Goal: Information Seeking & Learning: Learn about a topic

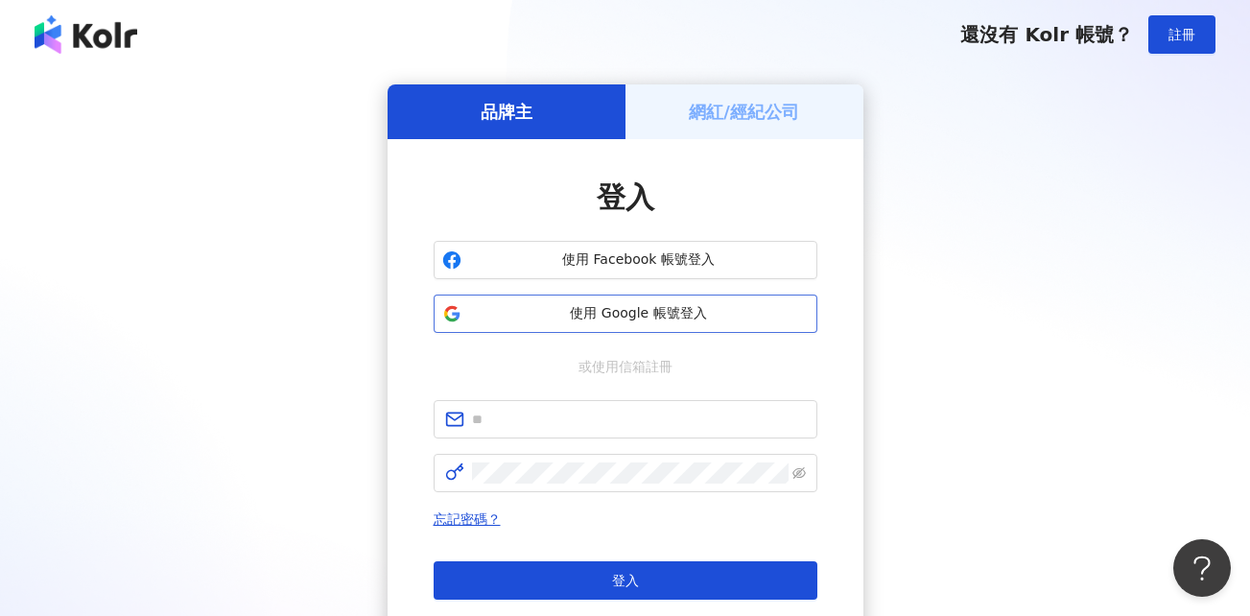
click at [620, 319] on span "使用 Google 帳號登入" at bounding box center [639, 313] width 340 height 19
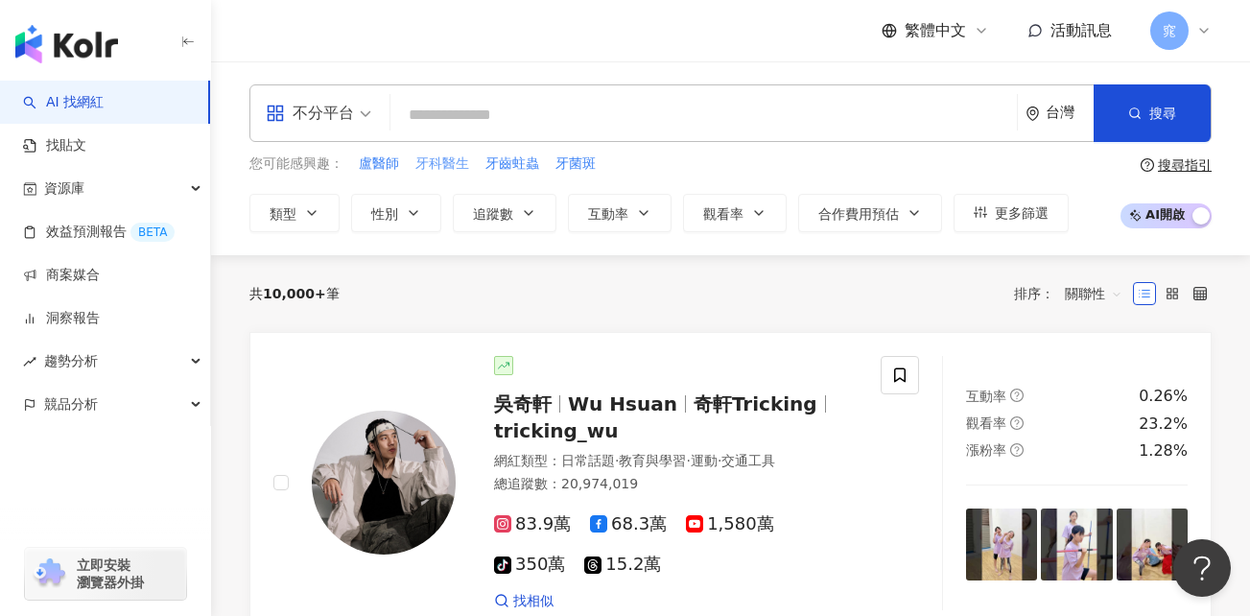
click at [453, 163] on span "牙科醫生" at bounding box center [442, 163] width 54 height 19
type input "****"
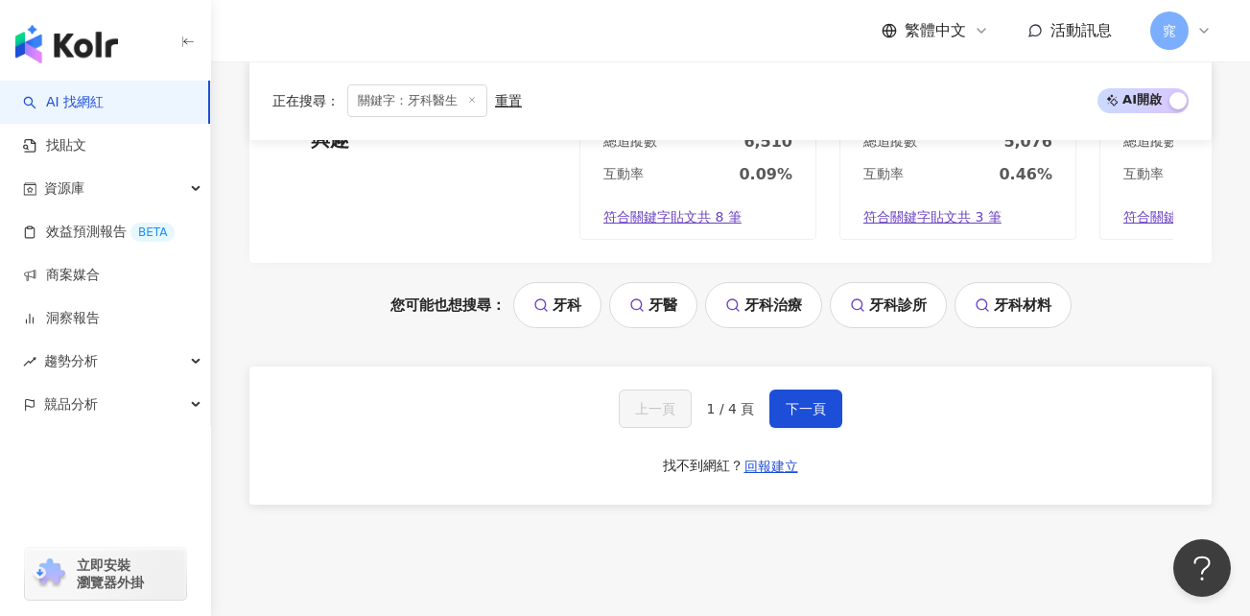
scroll to position [3646, 0]
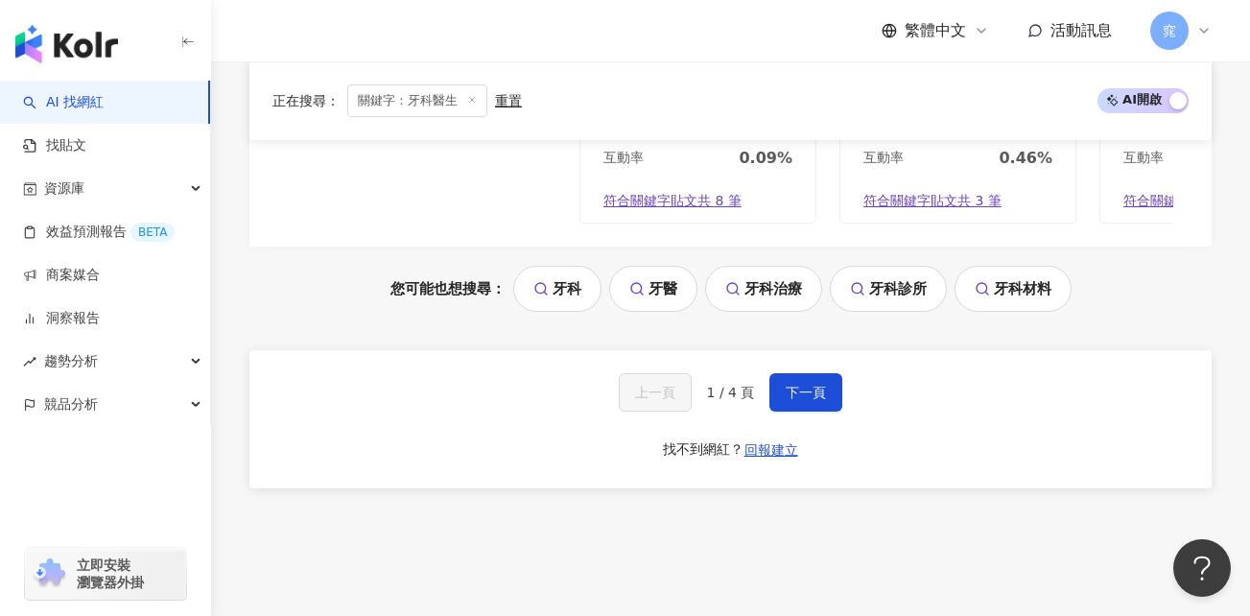
click at [651, 299] on link "牙醫" at bounding box center [653, 289] width 88 height 46
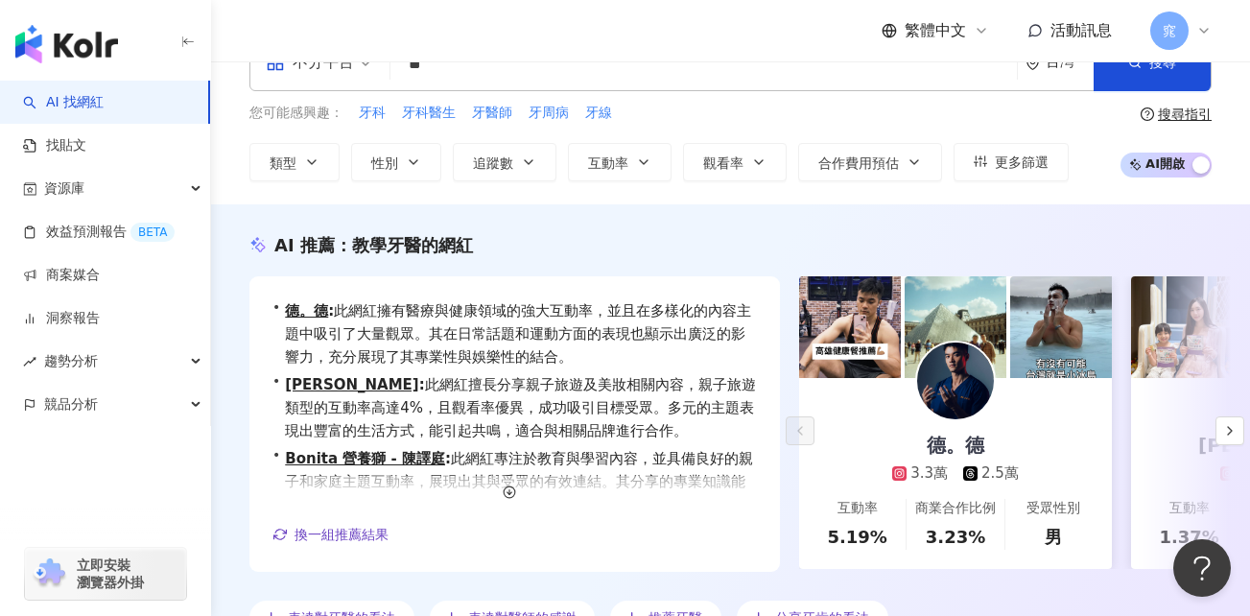
scroll to position [96, 0]
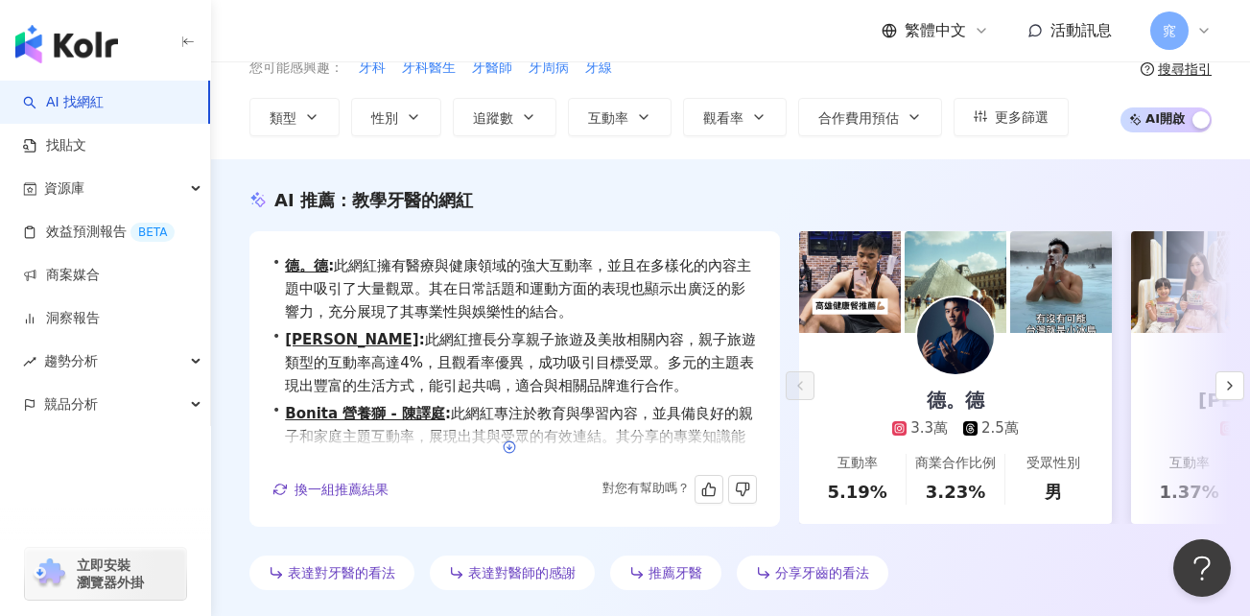
click at [510, 444] on icon "button" at bounding box center [509, 446] width 13 height 13
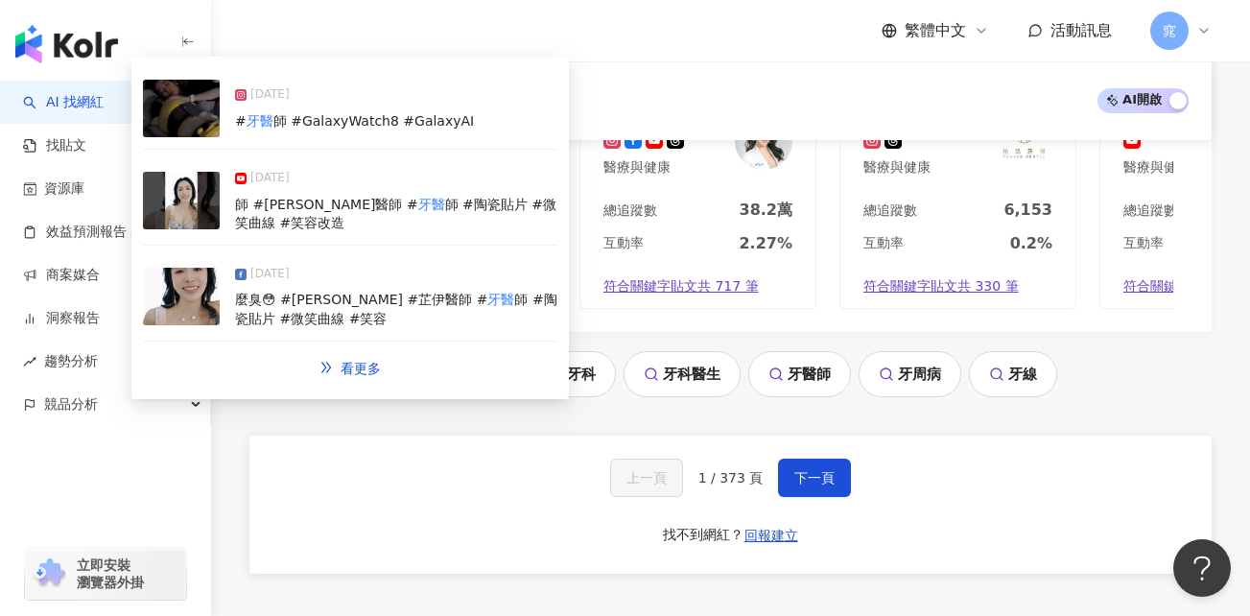
scroll to position [4221, 0]
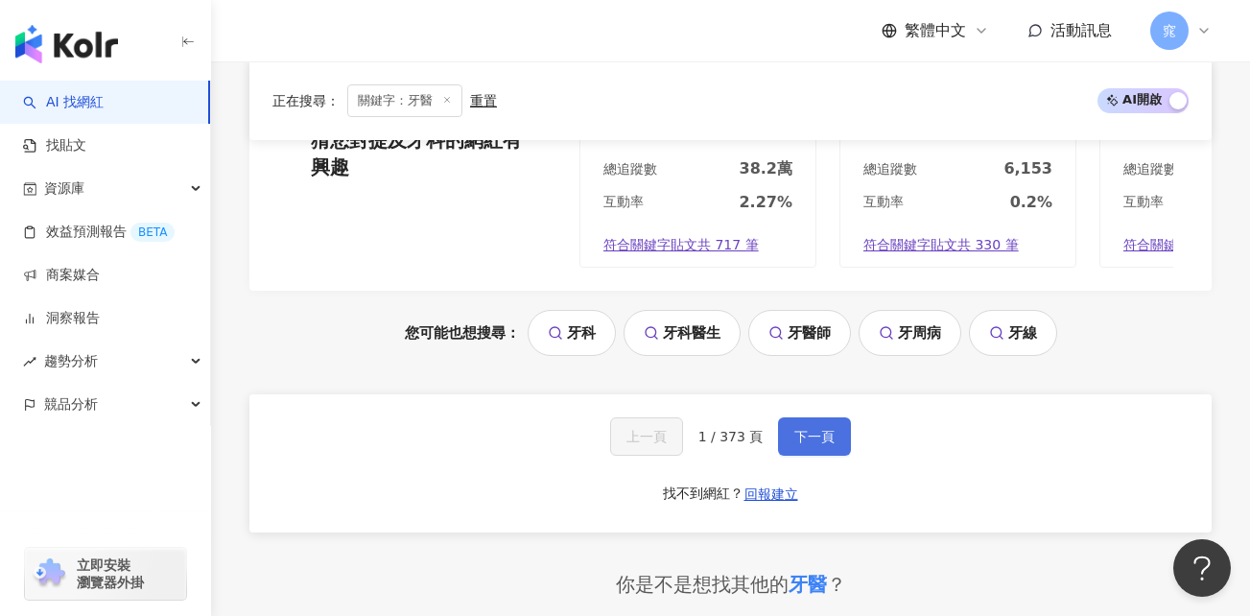
click at [802, 429] on span "下一頁" at bounding box center [814, 436] width 40 height 15
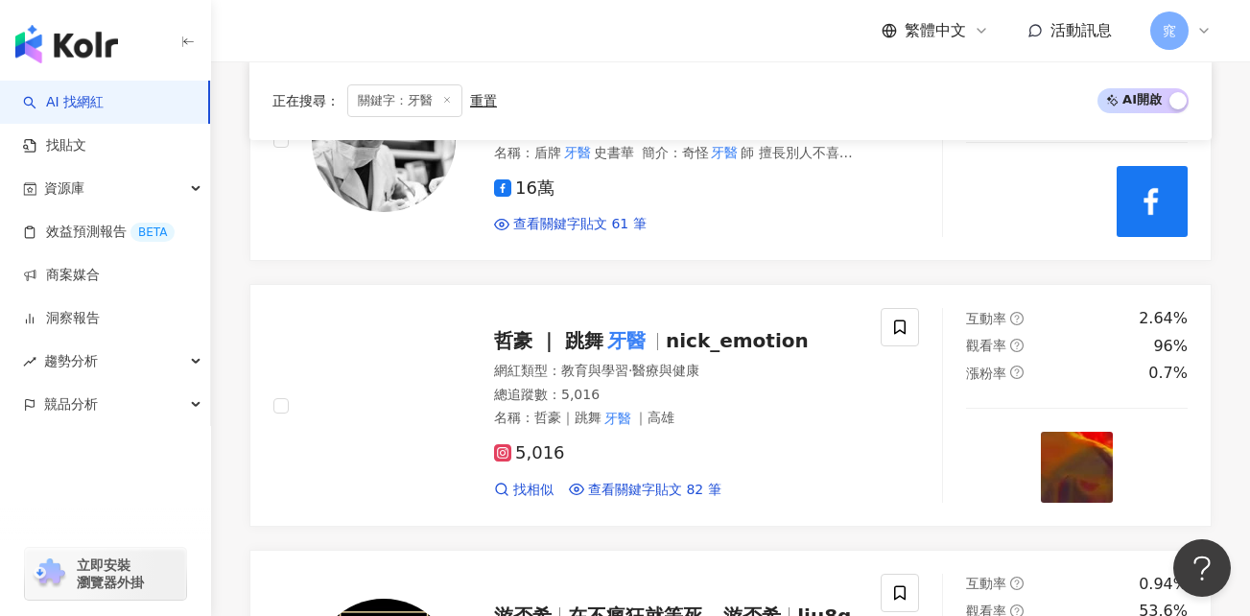
scroll to position [775, 0]
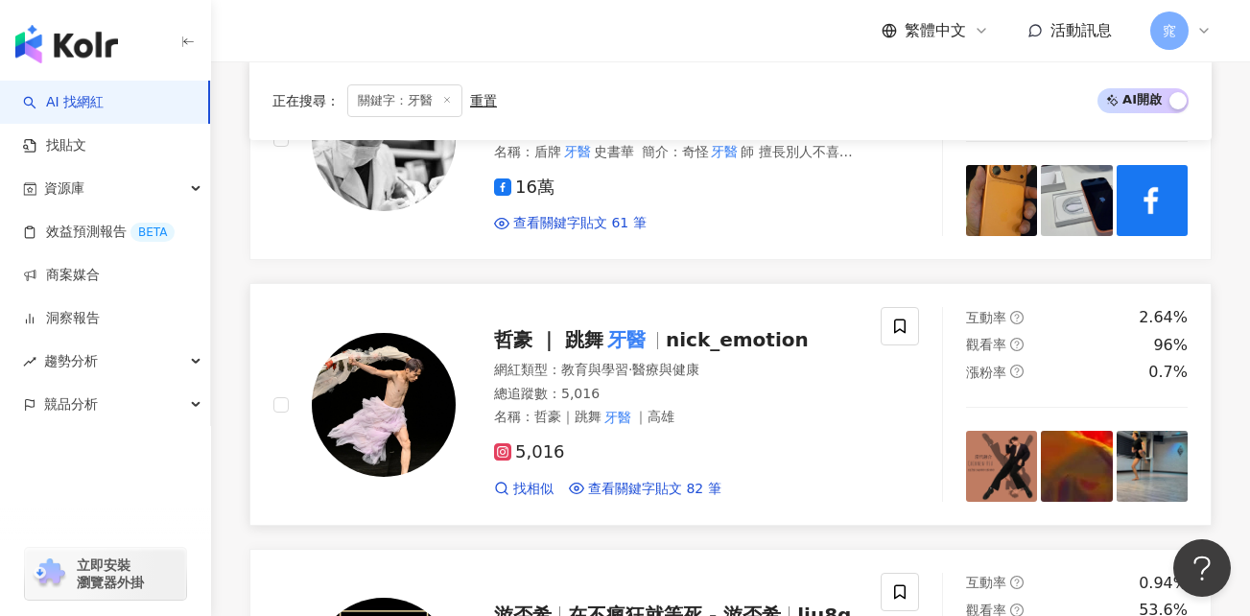
click at [681, 347] on span "nick_emotion" at bounding box center [737, 339] width 143 height 23
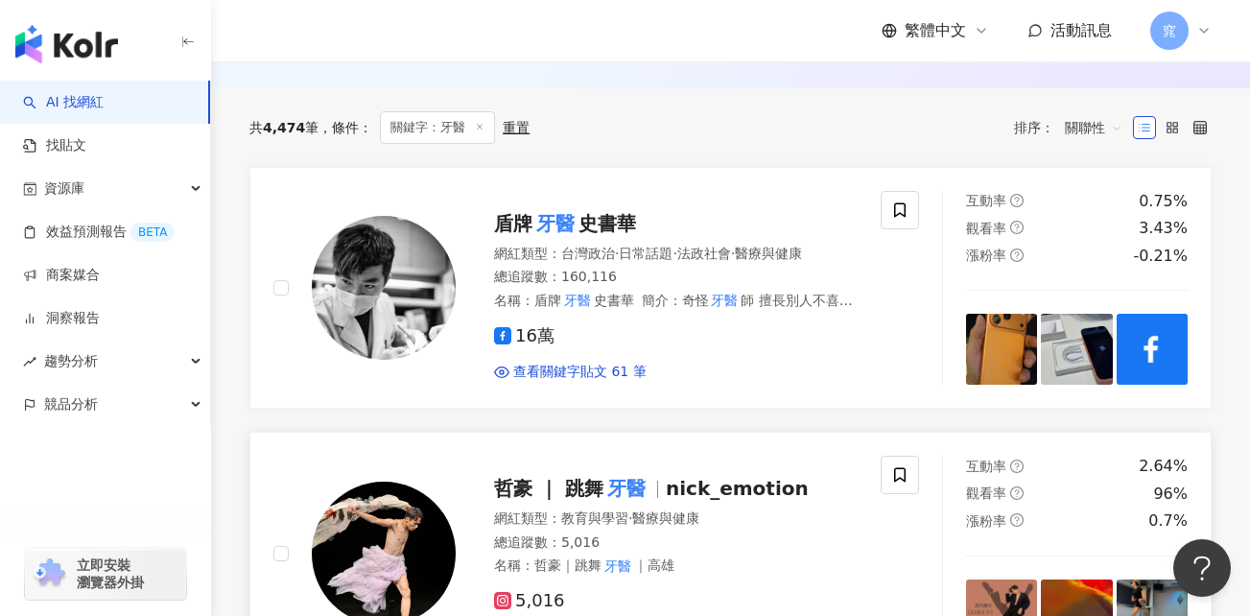
scroll to position [583, 0]
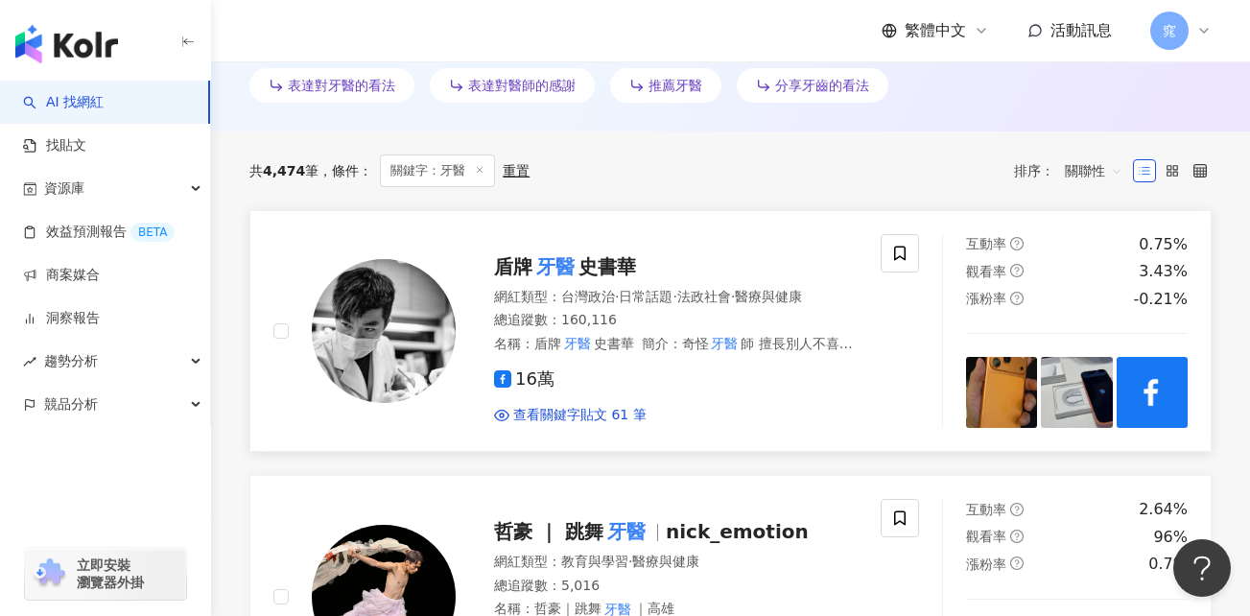
click at [606, 270] on span "史書華" at bounding box center [607, 266] width 58 height 23
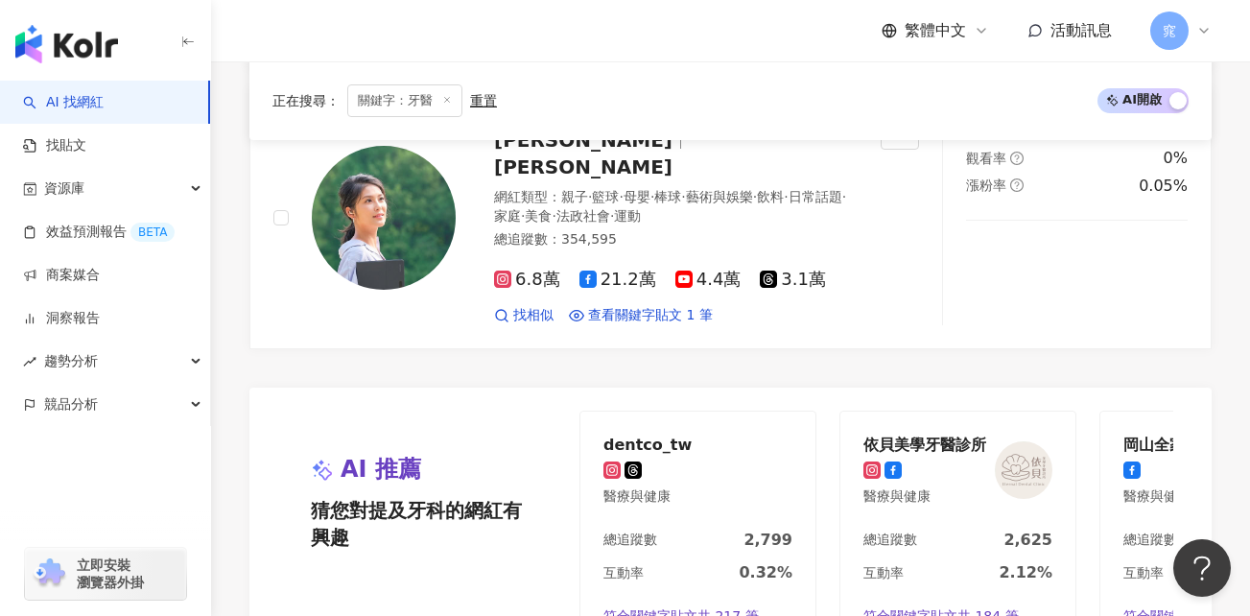
scroll to position [4037, 0]
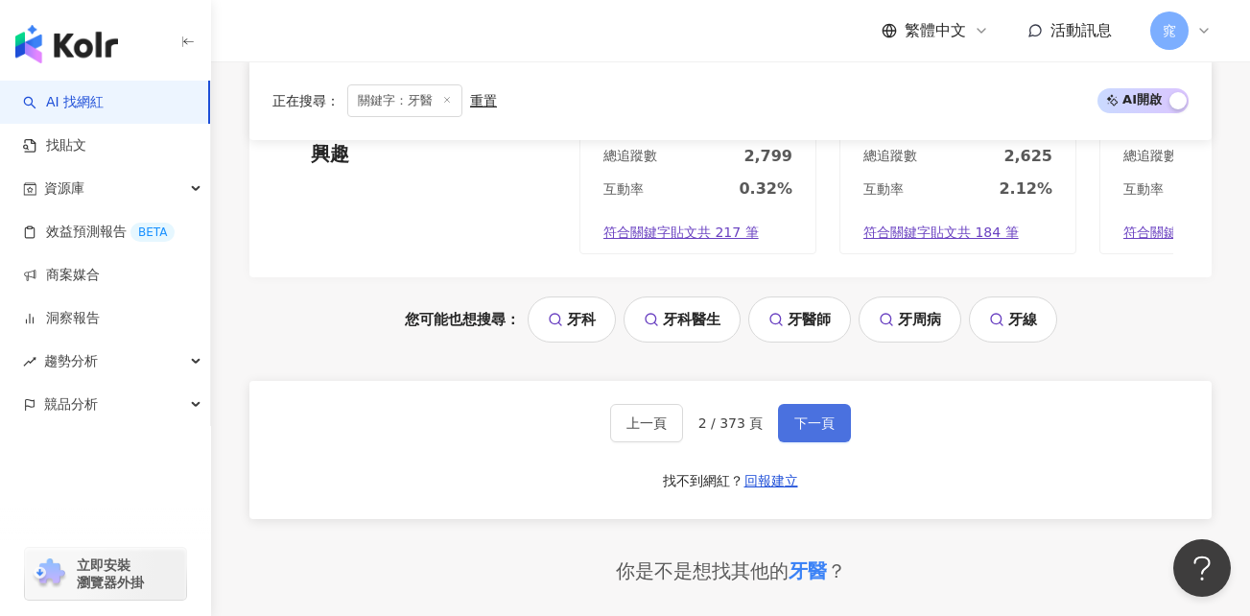
click at [807, 415] on span "下一頁" at bounding box center [814, 422] width 40 height 15
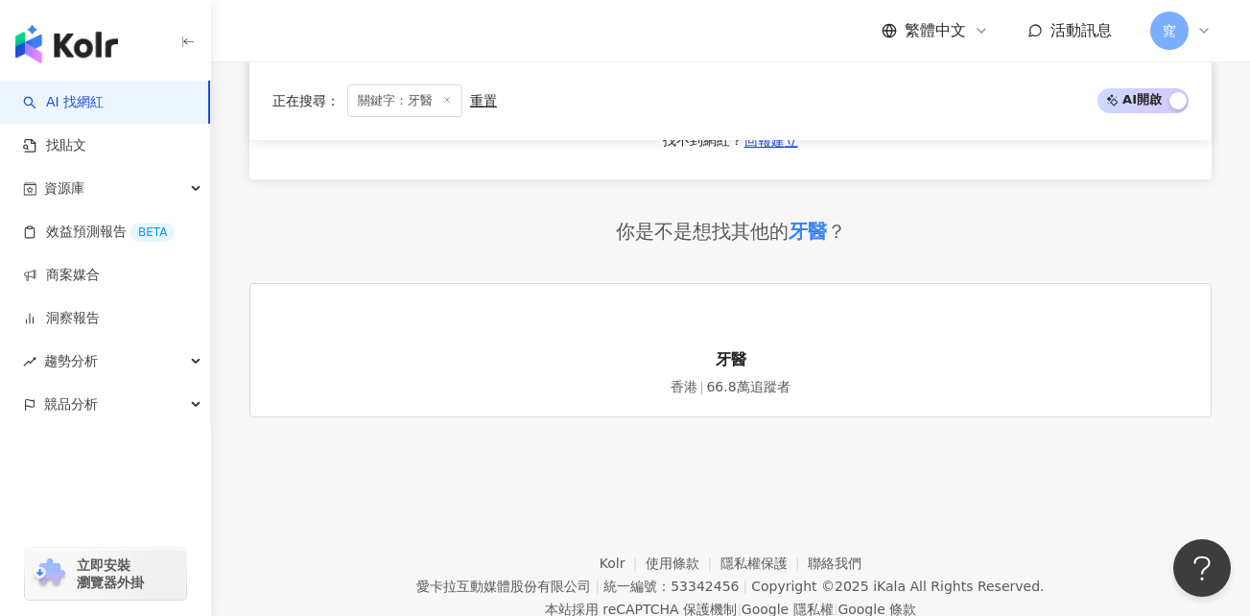
scroll to position [4085, 0]
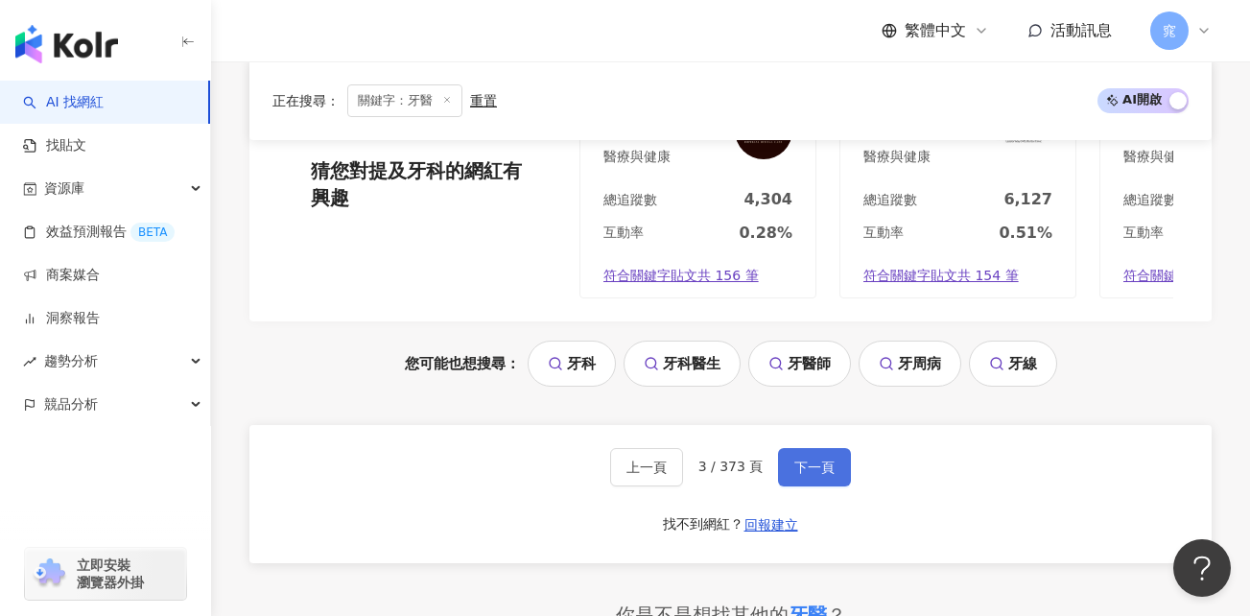
click at [797, 460] on span "下一頁" at bounding box center [814, 467] width 40 height 15
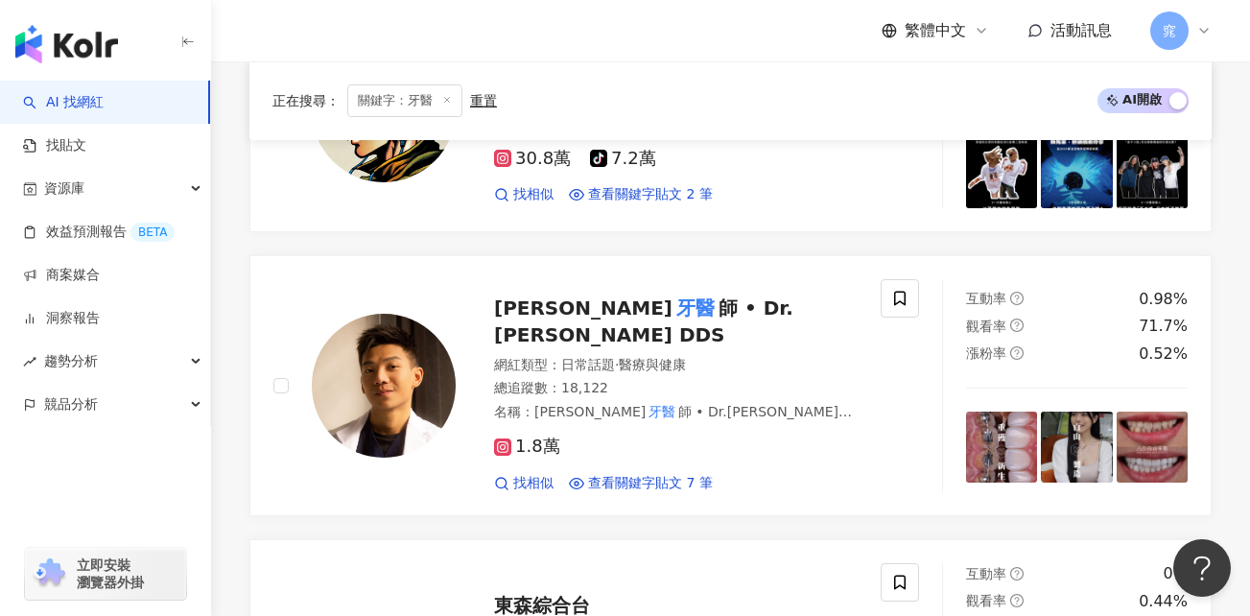
scroll to position [4165, 0]
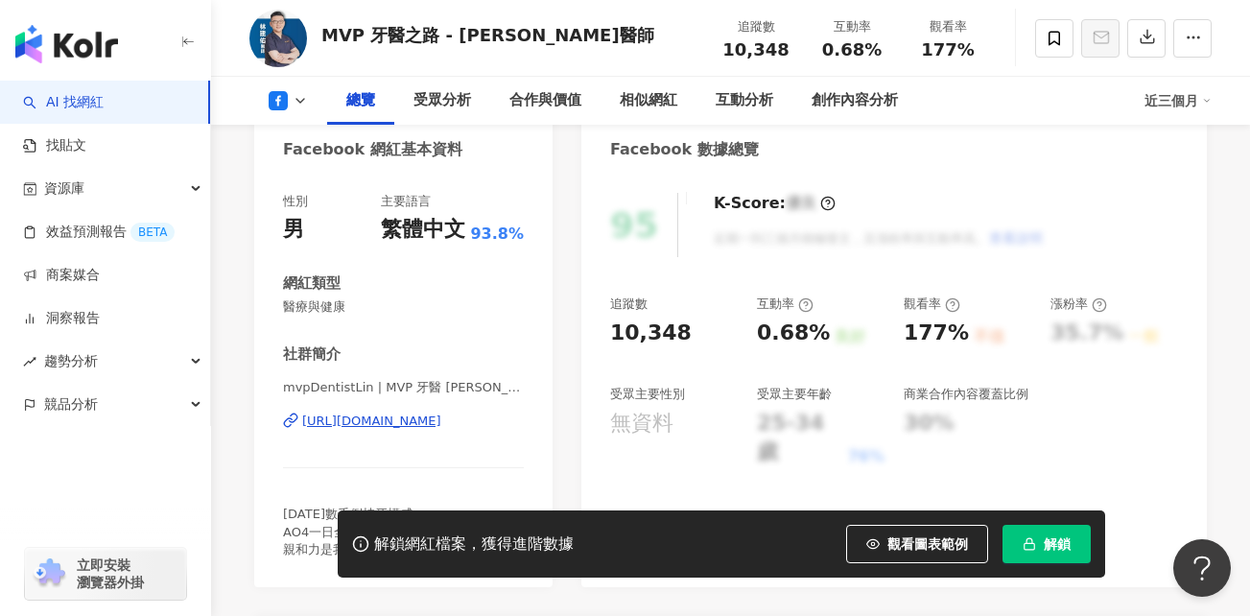
scroll to position [288, 0]
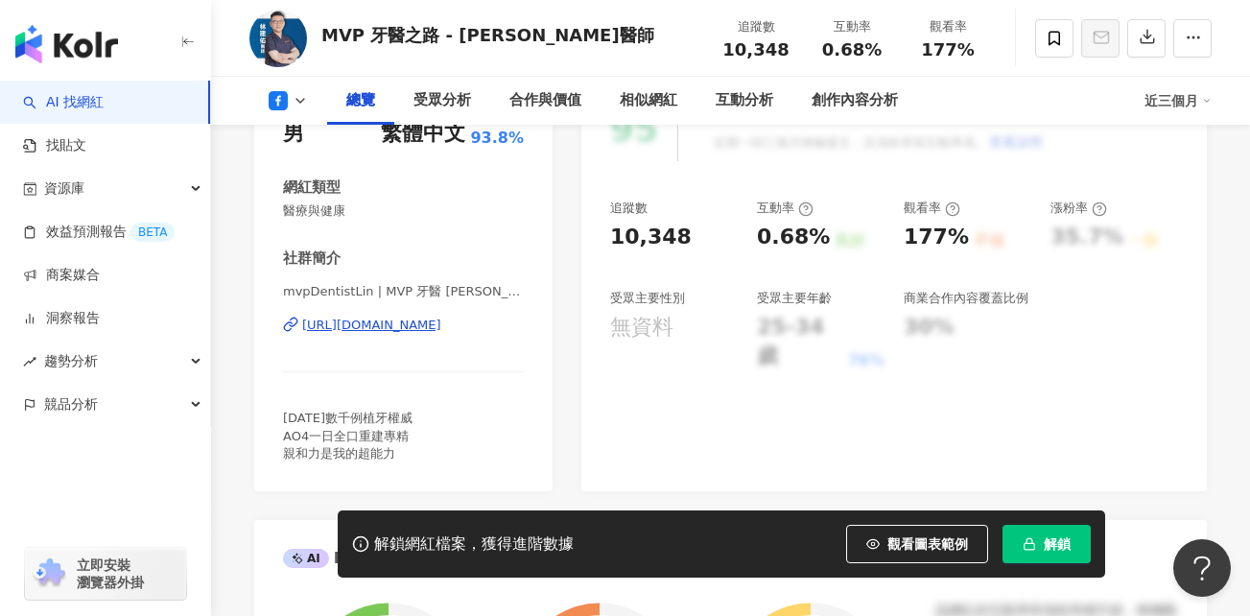
click at [441, 326] on div "https://www.facebook.com/111978820575054" at bounding box center [371, 325] width 139 height 17
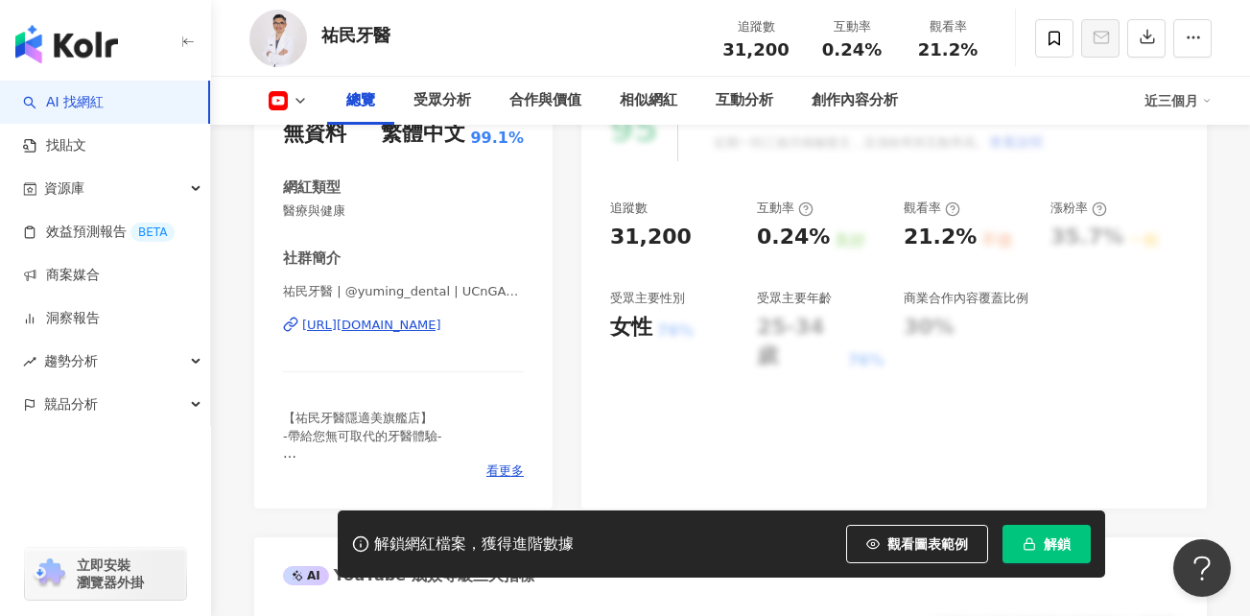
scroll to position [384, 0]
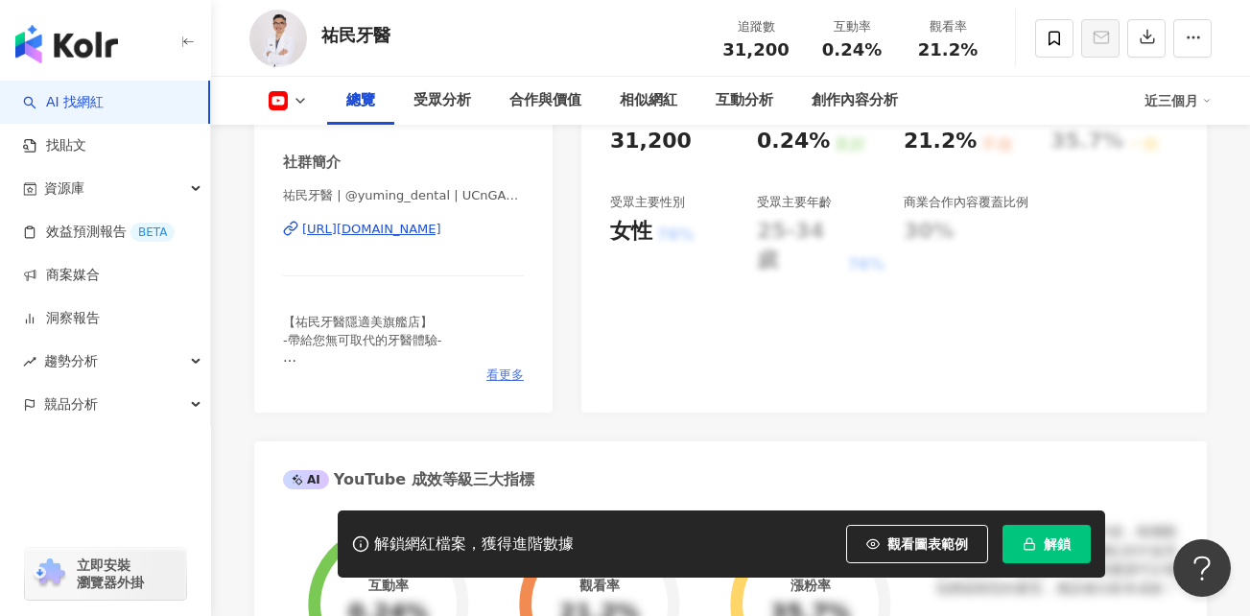
click at [507, 373] on span "看更多" at bounding box center [504, 374] width 37 height 17
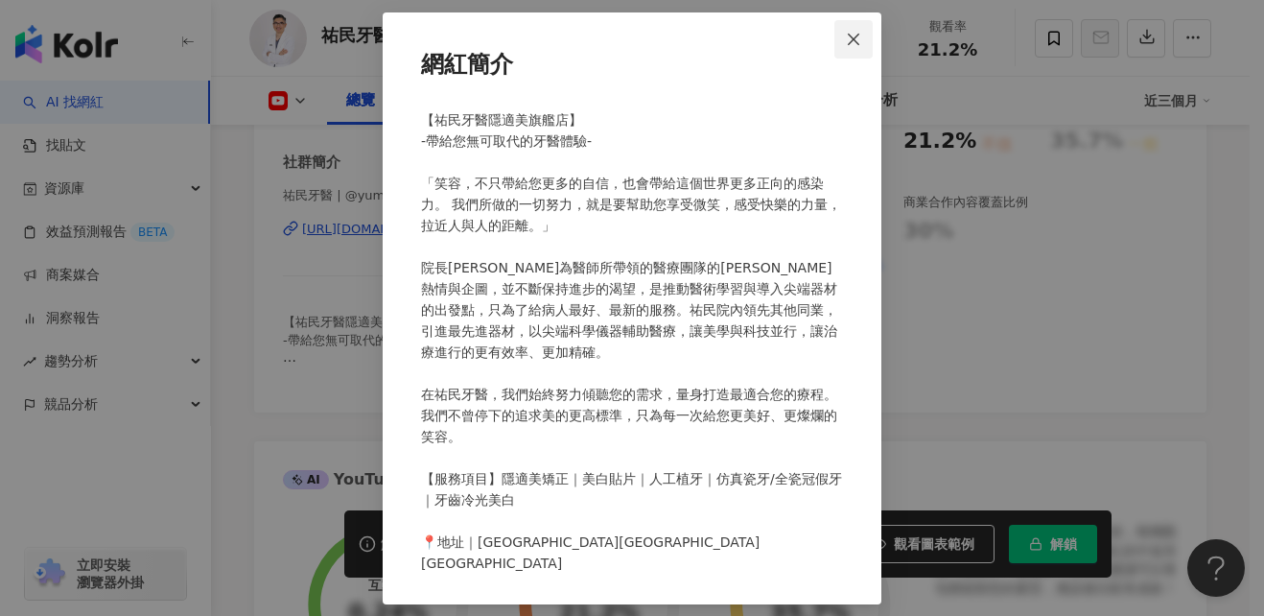
click at [859, 39] on icon "close" at bounding box center [853, 39] width 15 height 15
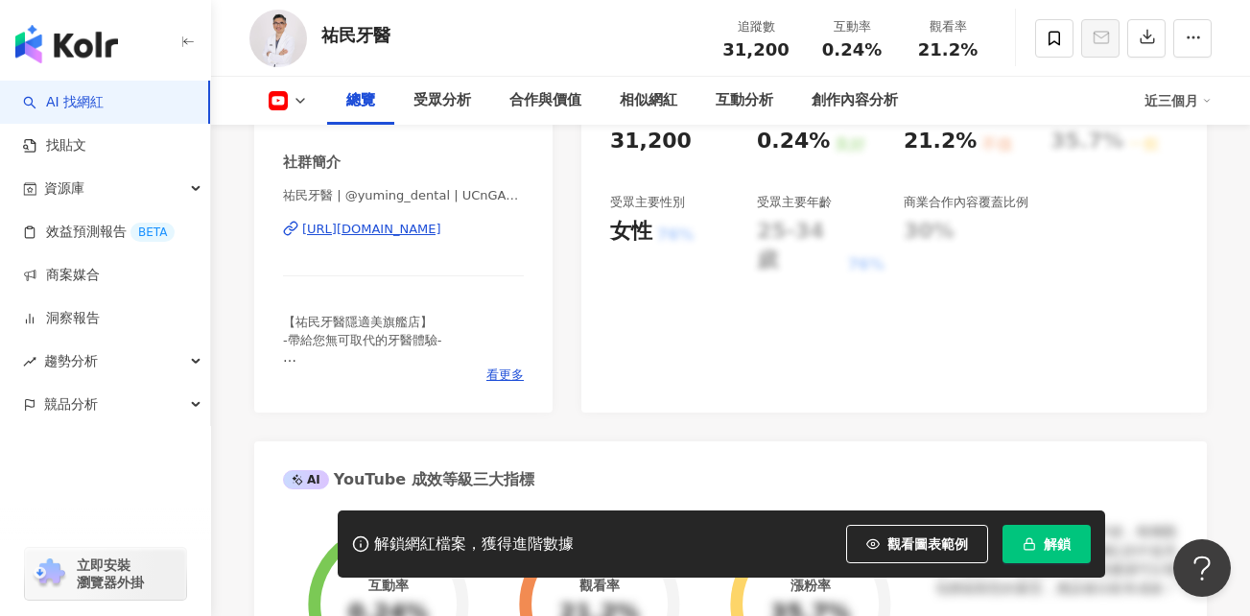
click at [413, 232] on div "https://www.youtube.com/channel/UCnGAOiQakdXVHoKMbwl0t8Q" at bounding box center [371, 229] width 139 height 17
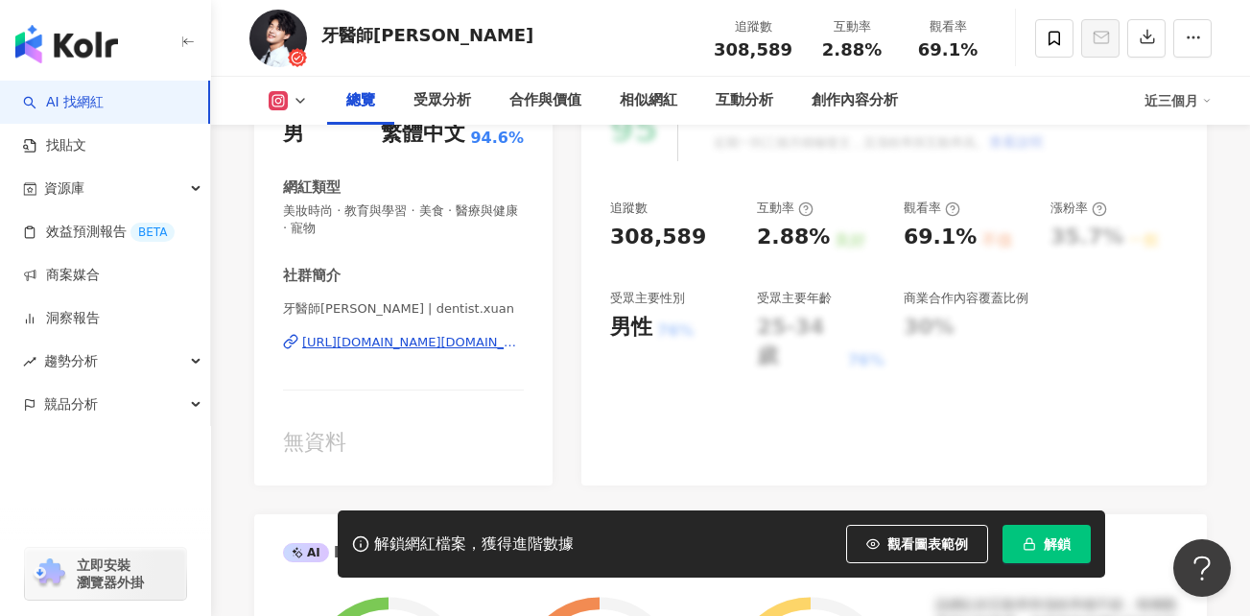
click at [483, 341] on div "[URL][DOMAIN_NAME][DOMAIN_NAME]" at bounding box center [413, 342] width 222 height 17
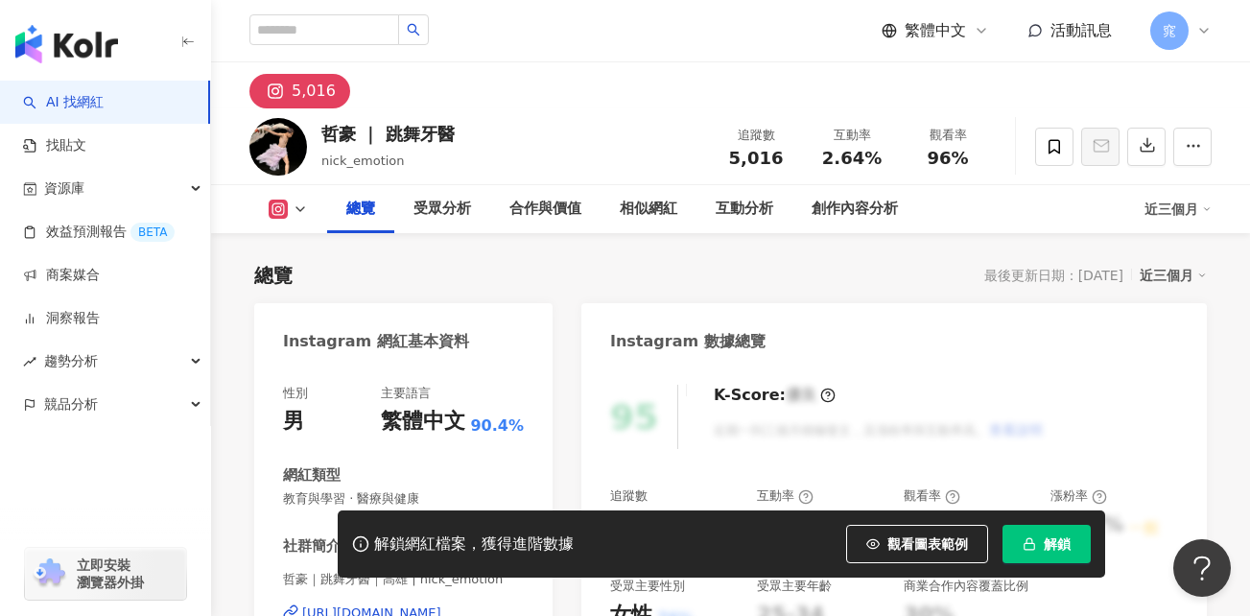
scroll to position [384, 0]
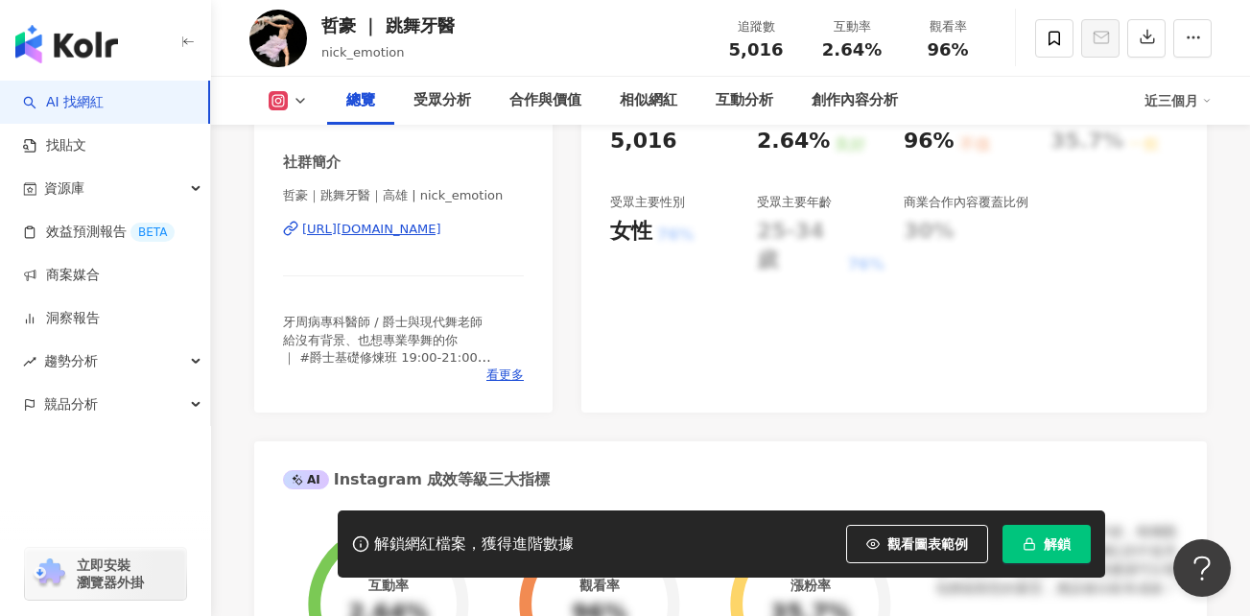
click at [441, 226] on div "https://www.instagram.com/nick_emotion/" at bounding box center [371, 229] width 139 height 17
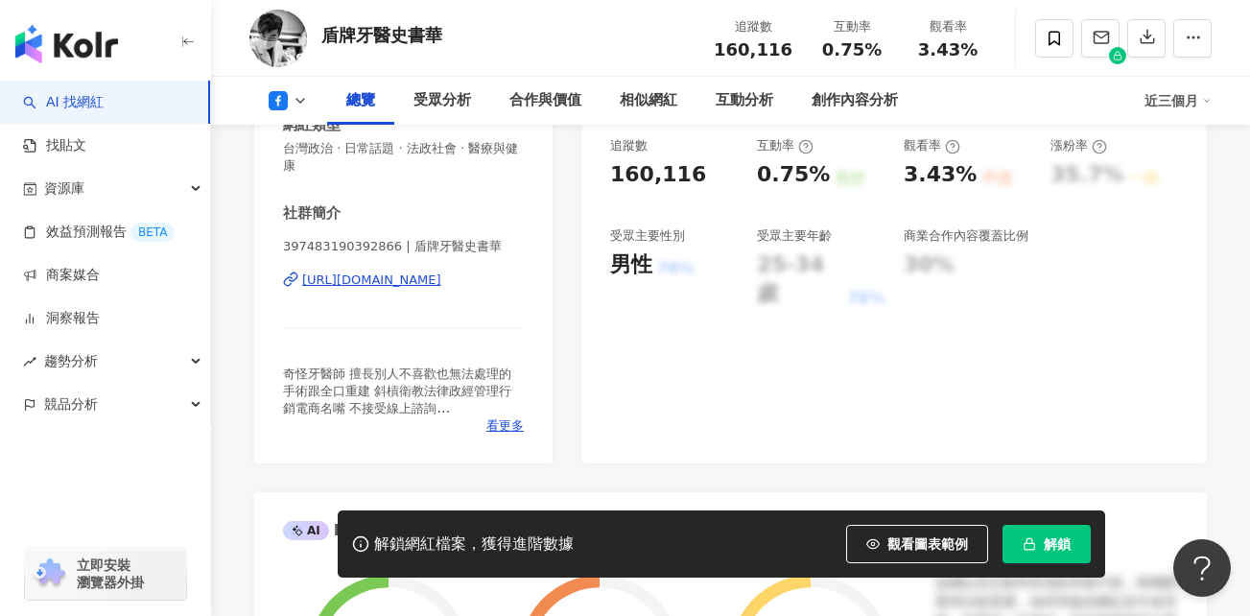
scroll to position [384, 0]
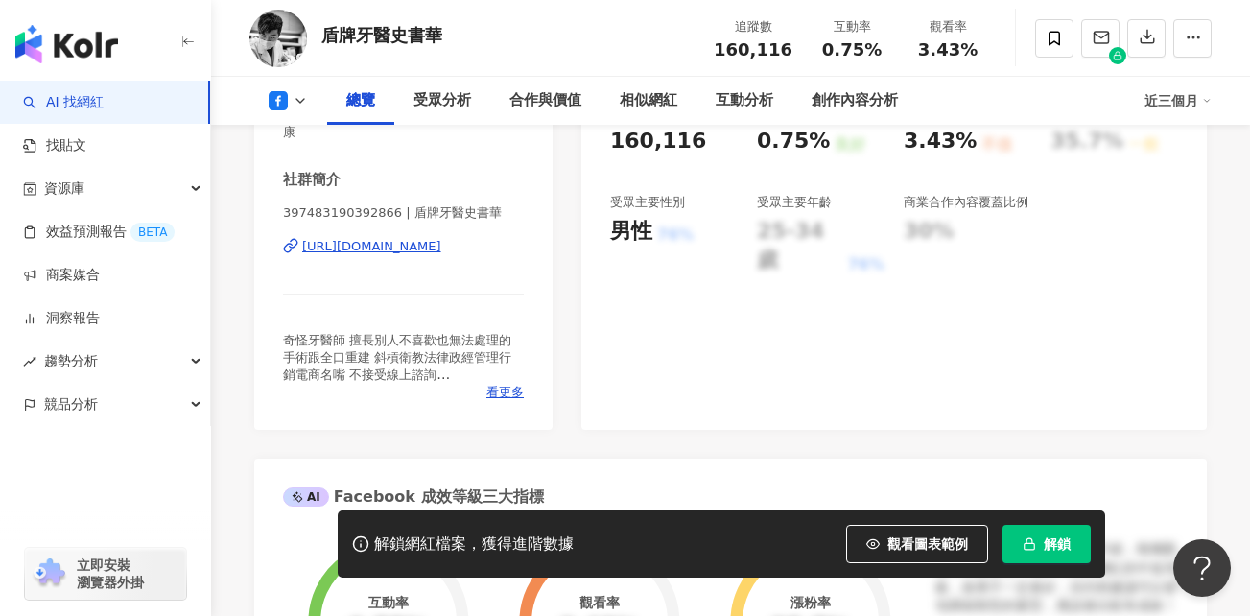
click at [441, 248] on div "[URL][DOMAIN_NAME]" at bounding box center [371, 246] width 139 height 17
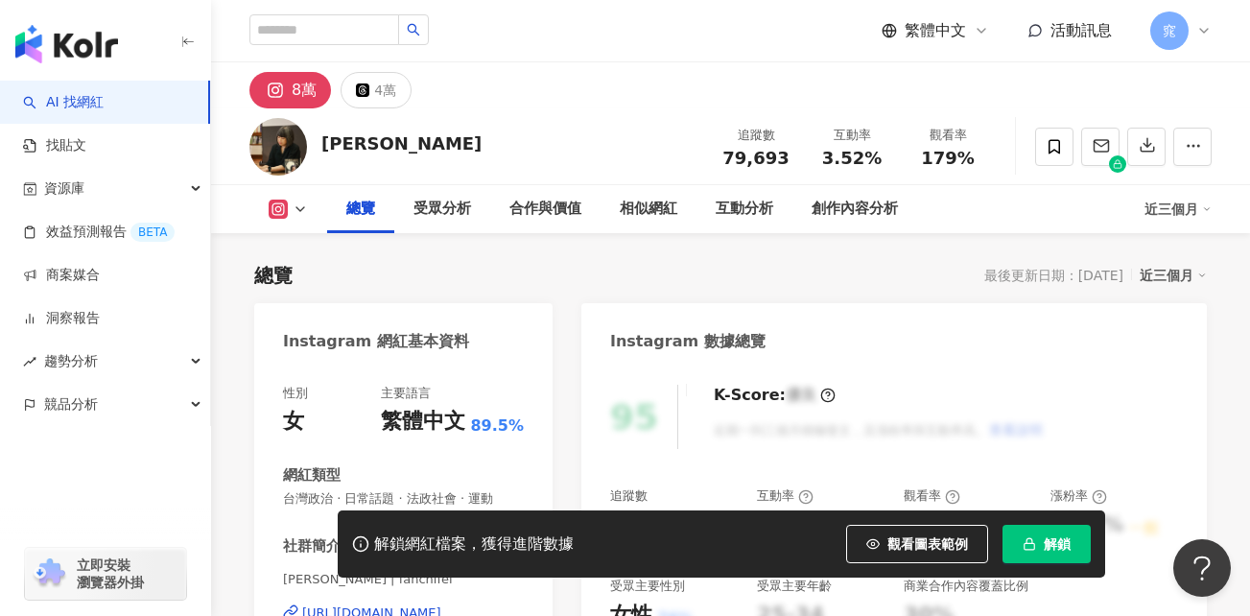
scroll to position [288, 0]
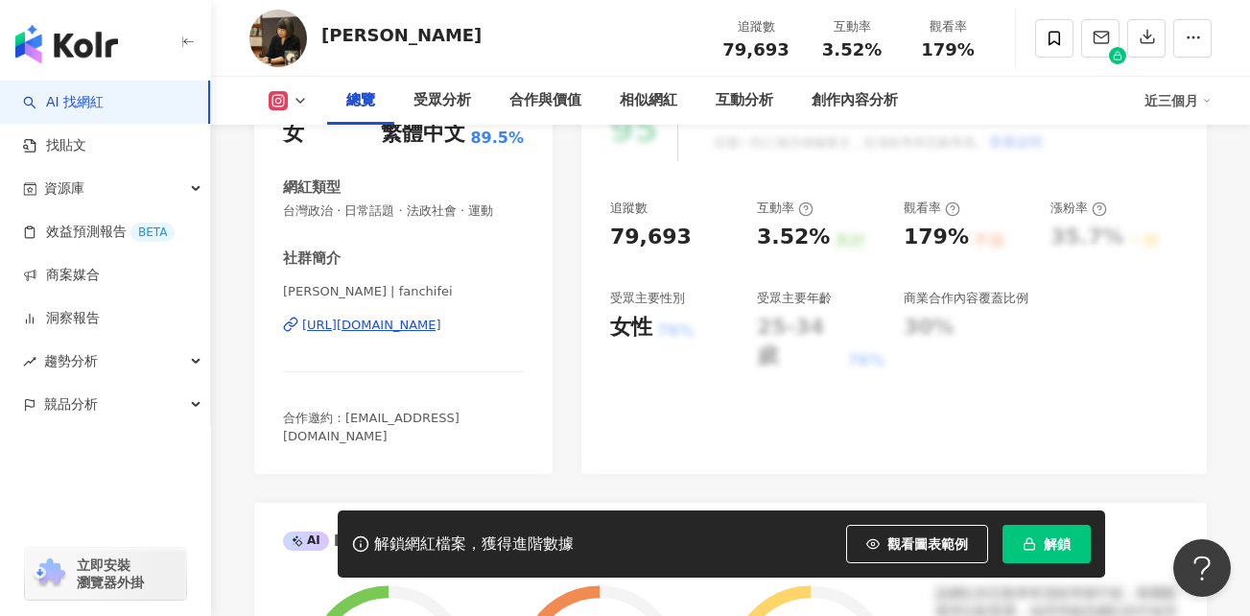
click at [441, 329] on div "[URL][DOMAIN_NAME]" at bounding box center [371, 325] width 139 height 17
